Goal: Information Seeking & Learning: Learn about a topic

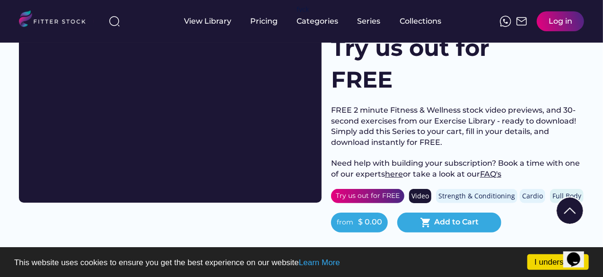
scroll to position [47, 0]
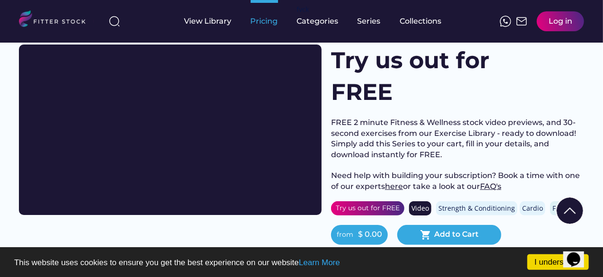
click at [269, 22] on div "Pricing" at bounding box center [264, 21] width 27 height 10
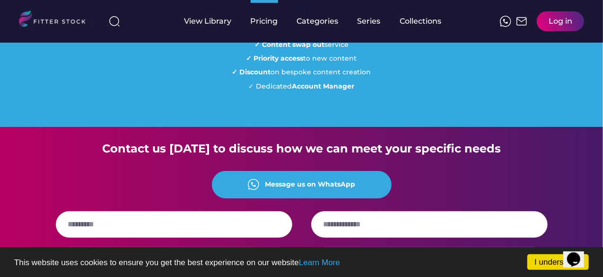
scroll to position [946, 0]
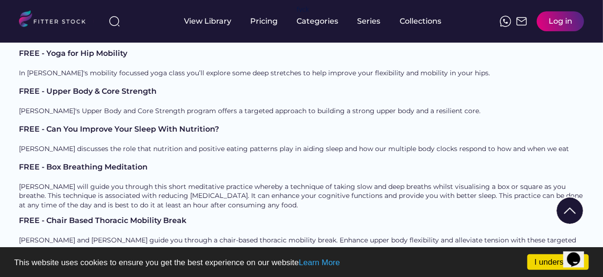
scroll to position [520, 0]
